Goal: Information Seeking & Learning: Find specific page/section

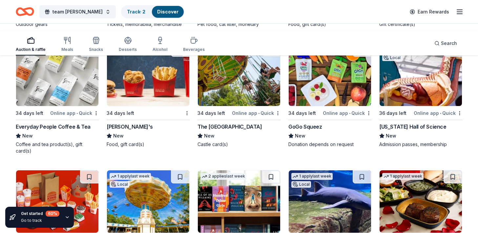
scroll to position [4087, 0]
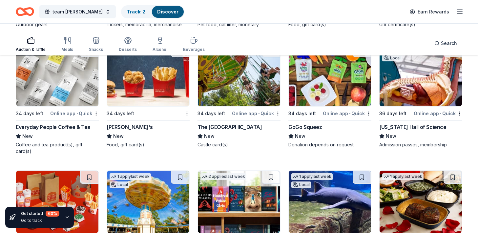
click at [205, 44] on div "Auction & raffle Meals Snacks Desserts Alcohol Beverages" at bounding box center [110, 45] width 189 height 22
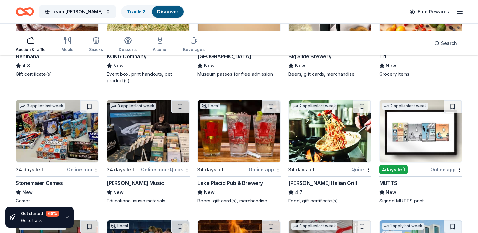
scroll to position [1785, 0]
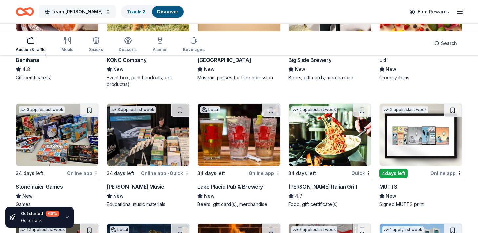
click at [116, 14] on button "team [PERSON_NAME]" at bounding box center [77, 11] width 77 height 13
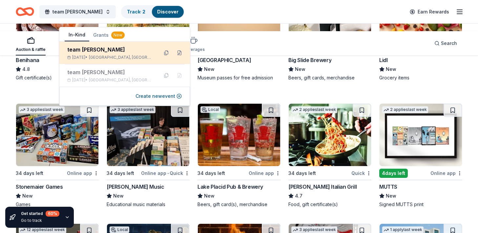
click at [130, 60] on div "team peri bowling Nov 23, 2025 • West Hempstead, NY" at bounding box center [110, 53] width 86 height 14
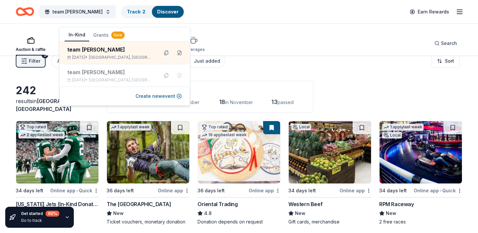
click at [457, 10] on line "button" at bounding box center [459, 10] width 5 height 0
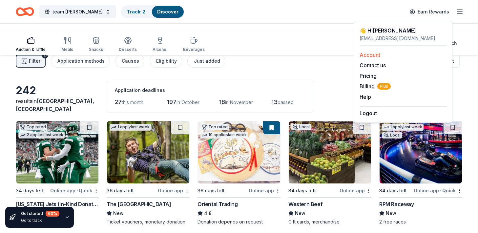
click at [381, 58] on link "Account" at bounding box center [370, 55] width 21 height 7
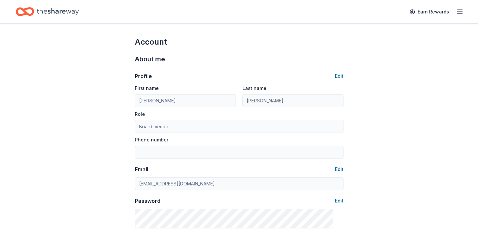
click at [456, 16] on icon "button" at bounding box center [460, 12] width 8 height 8
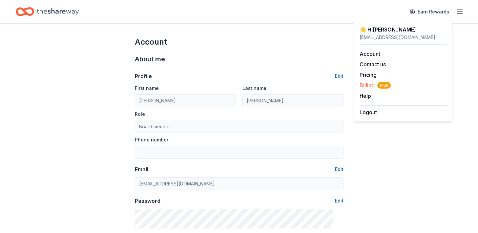
click at [378, 89] on span "Billing Plus" at bounding box center [375, 85] width 31 height 8
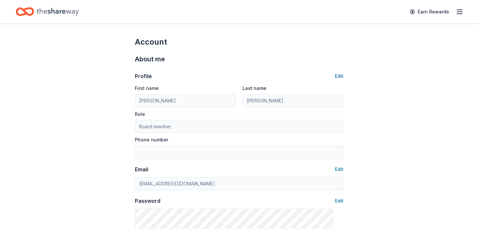
click at [456, 14] on icon "button" at bounding box center [460, 12] width 8 height 8
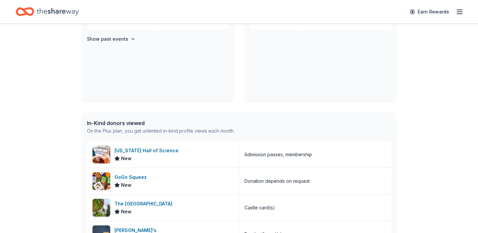
scroll to position [185, 0]
click at [206, 23] on link "View event" at bounding box center [204, 17] width 42 height 12
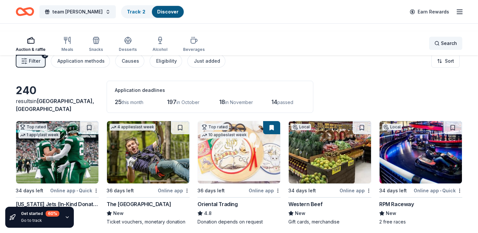
click at [441, 47] on span "Search" at bounding box center [449, 43] width 16 height 8
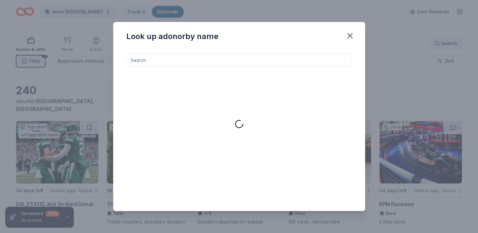
click at [365, 48] on div "Look up a donor by name" at bounding box center [239, 35] width 252 height 26
click at [126, 67] on input at bounding box center [239, 60] width 226 height 13
type input "este"
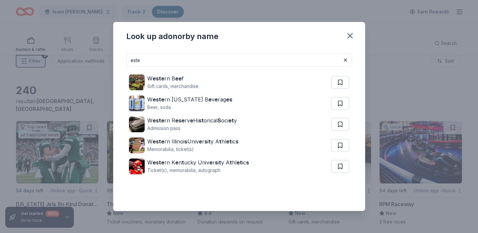
scroll to position [88, 0]
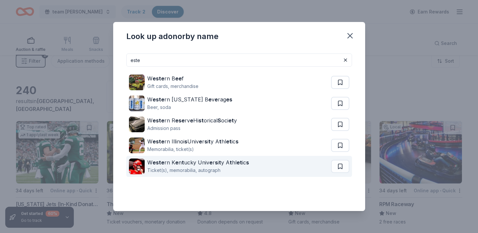
click at [155, 161] on div "W este rn K e n t ucky Univ e r s i t y A t hl et ic s Ticket(s), memorabilia, …" at bounding box center [230, 166] width 202 height 21
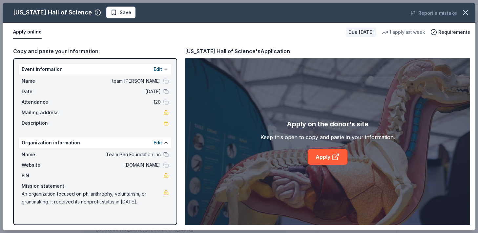
scroll to position [204, 0]
